Goal: Find contact information: Find contact information

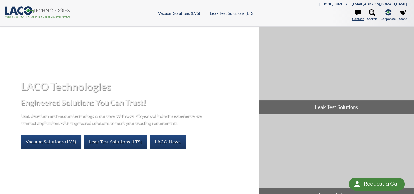
click at [356, 12] on icon at bounding box center [357, 13] width 7 height 6
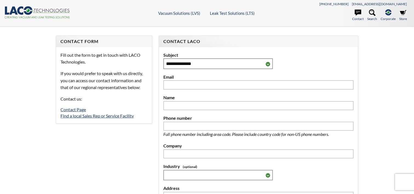
select select "Language Translate Widget"
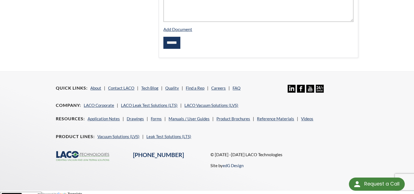
scroll to position [248, 0]
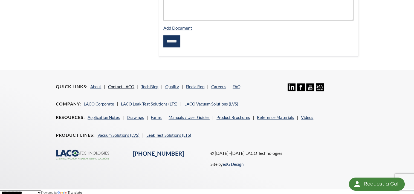
click at [123, 84] on link "Contact LACO" at bounding box center [121, 86] width 26 height 5
